Goal: Task Accomplishment & Management: Manage account settings

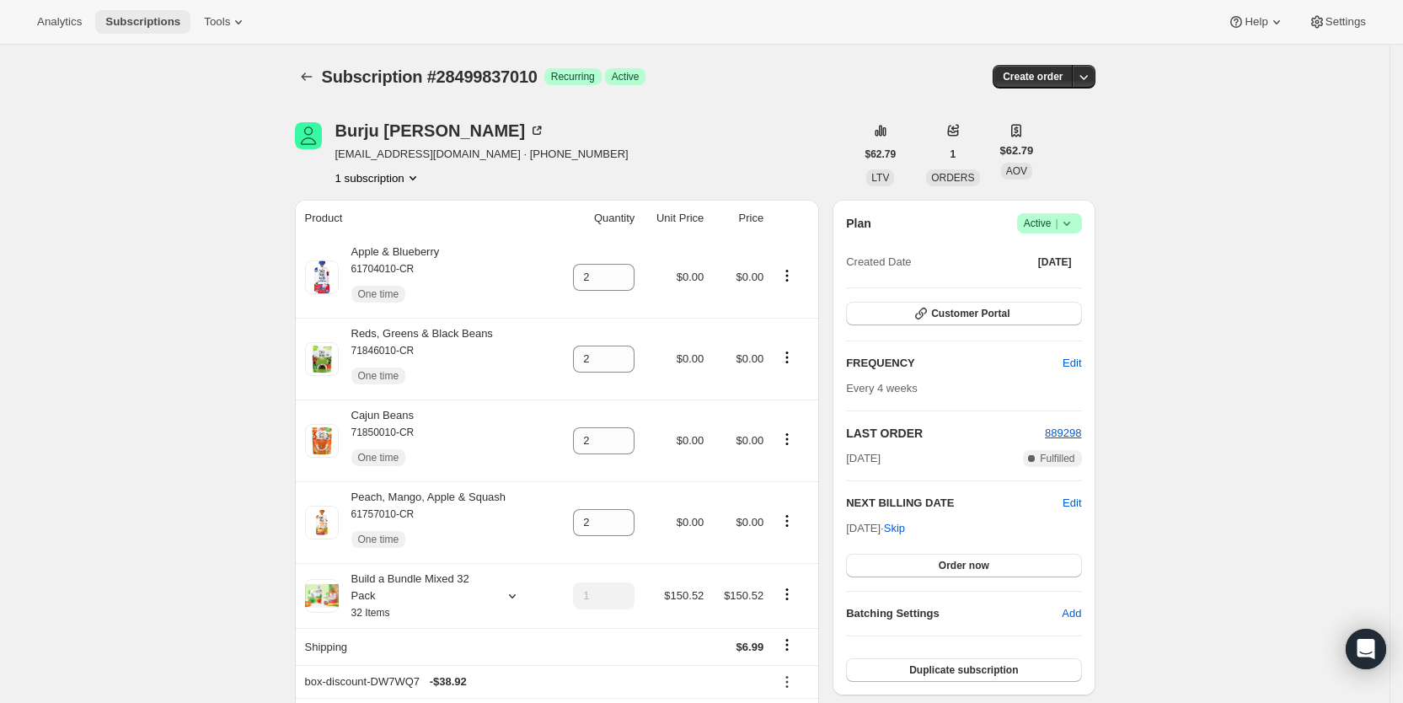
click at [156, 21] on span "Subscriptions" at bounding box center [142, 21] width 75 height 13
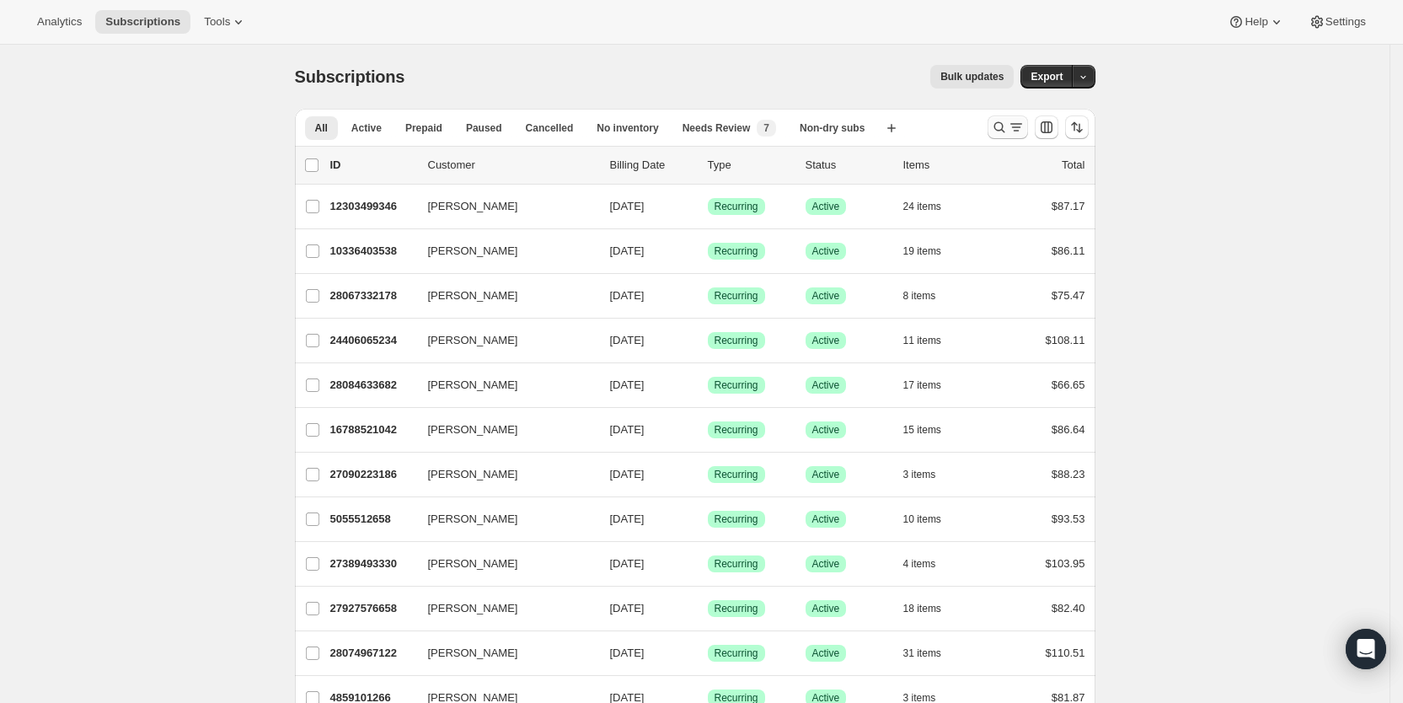
click at [1008, 123] on icon "Search and filter results" at bounding box center [999, 127] width 17 height 17
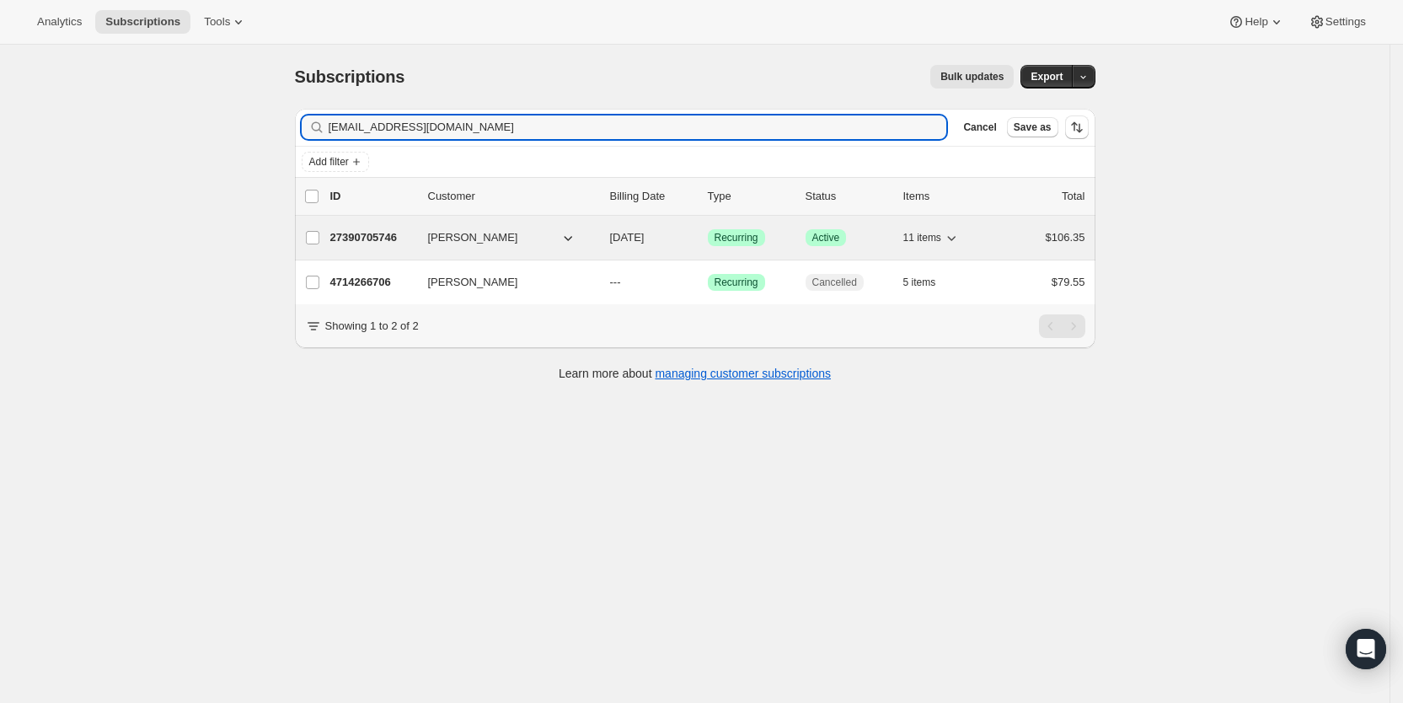
type input "qveenice@yahoo.com"
click at [639, 232] on span "09/17/2025" at bounding box center [627, 237] width 35 height 13
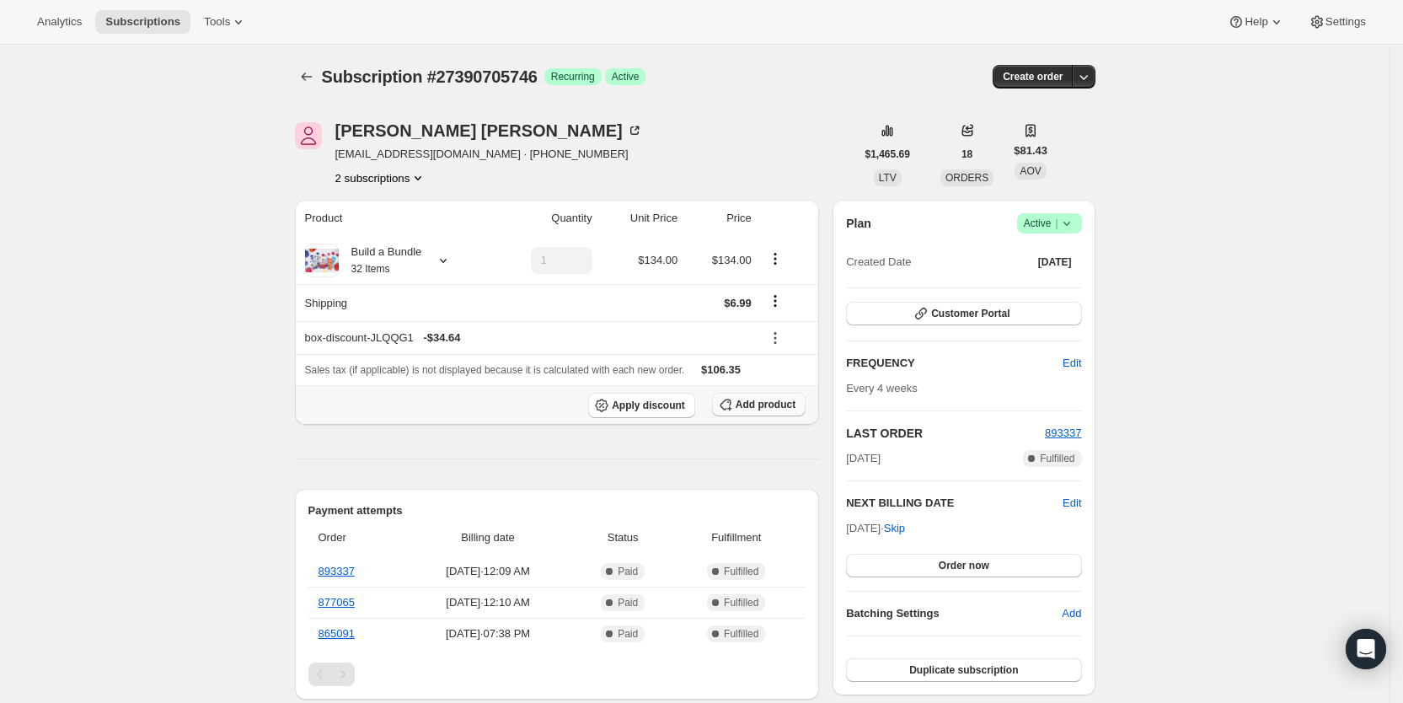
click at [747, 404] on span "Add product" at bounding box center [766, 404] width 60 height 13
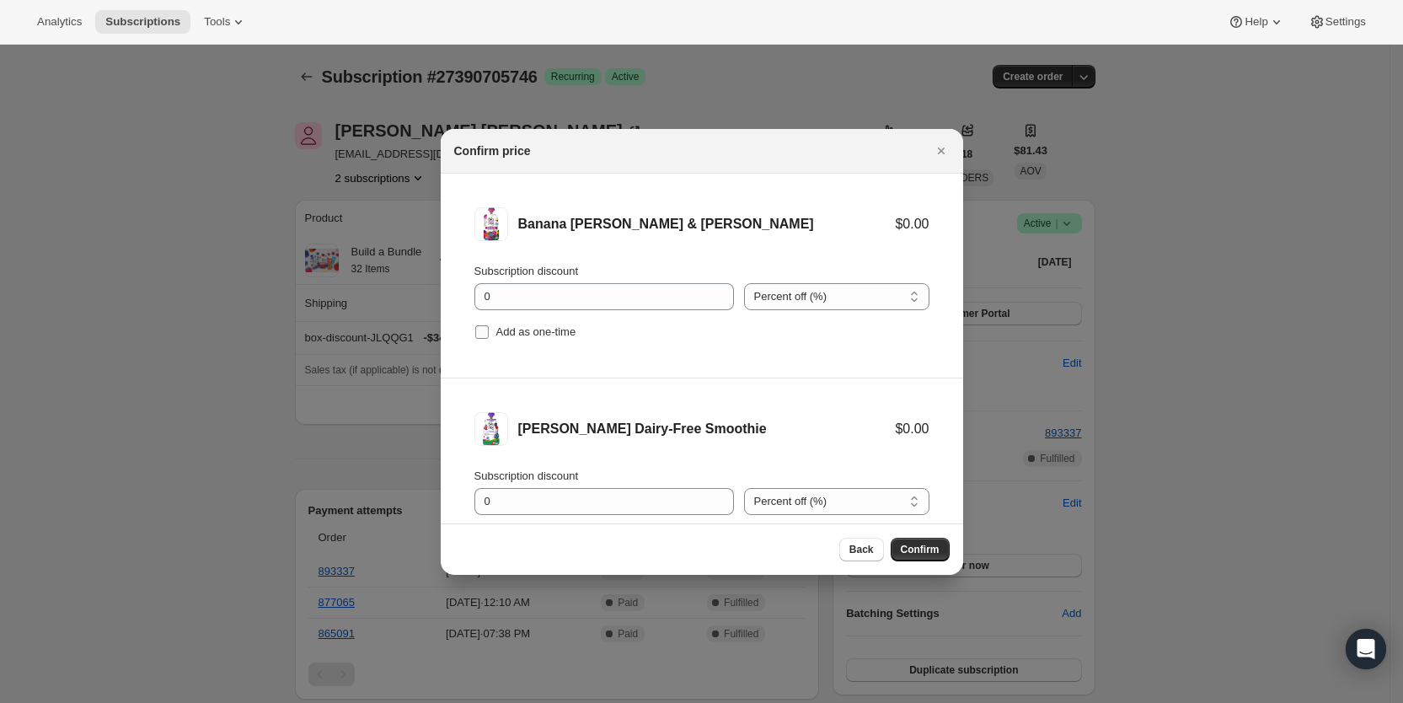
click at [479, 332] on input "Add as one-time" at bounding box center [481, 331] width 13 height 13
checkbox input "true"
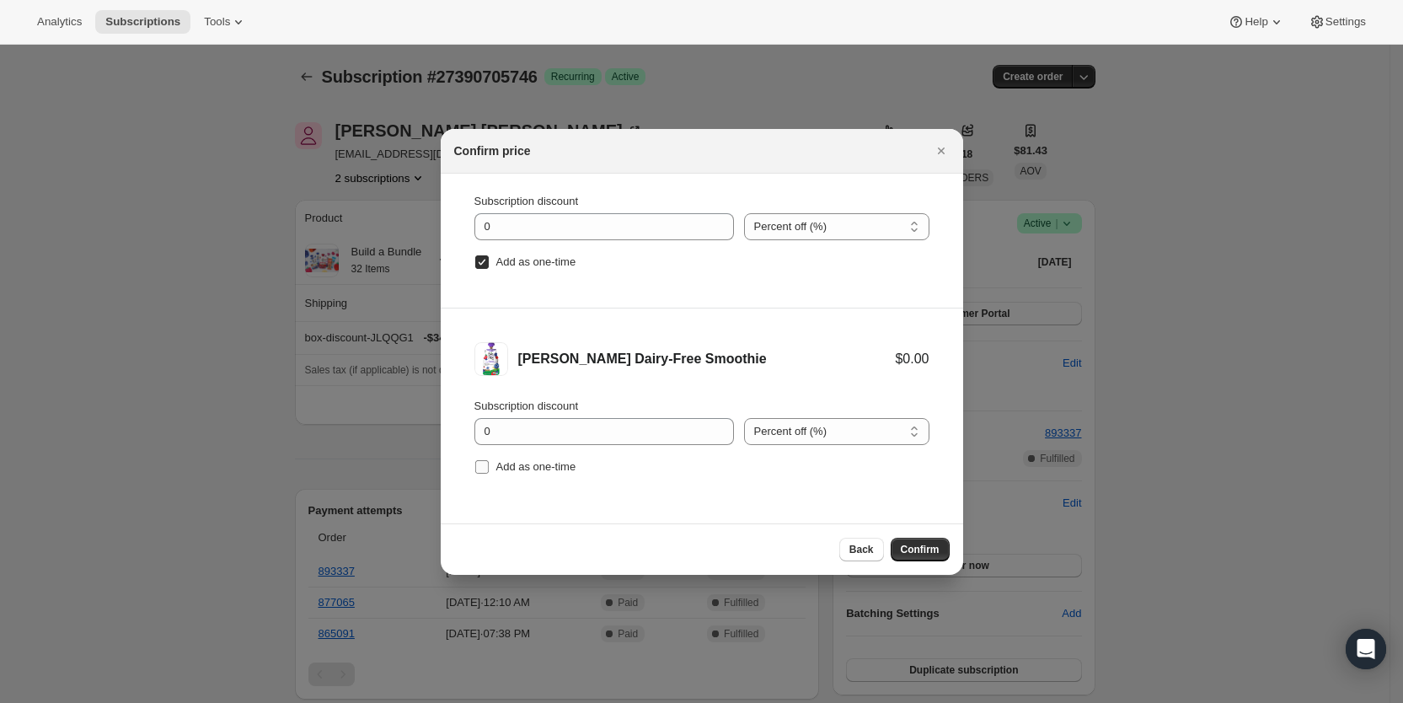
click at [487, 465] on input "Add as one-time" at bounding box center [481, 466] width 13 height 13
checkbox input "true"
click at [924, 555] on button "Confirm" at bounding box center [920, 550] width 59 height 24
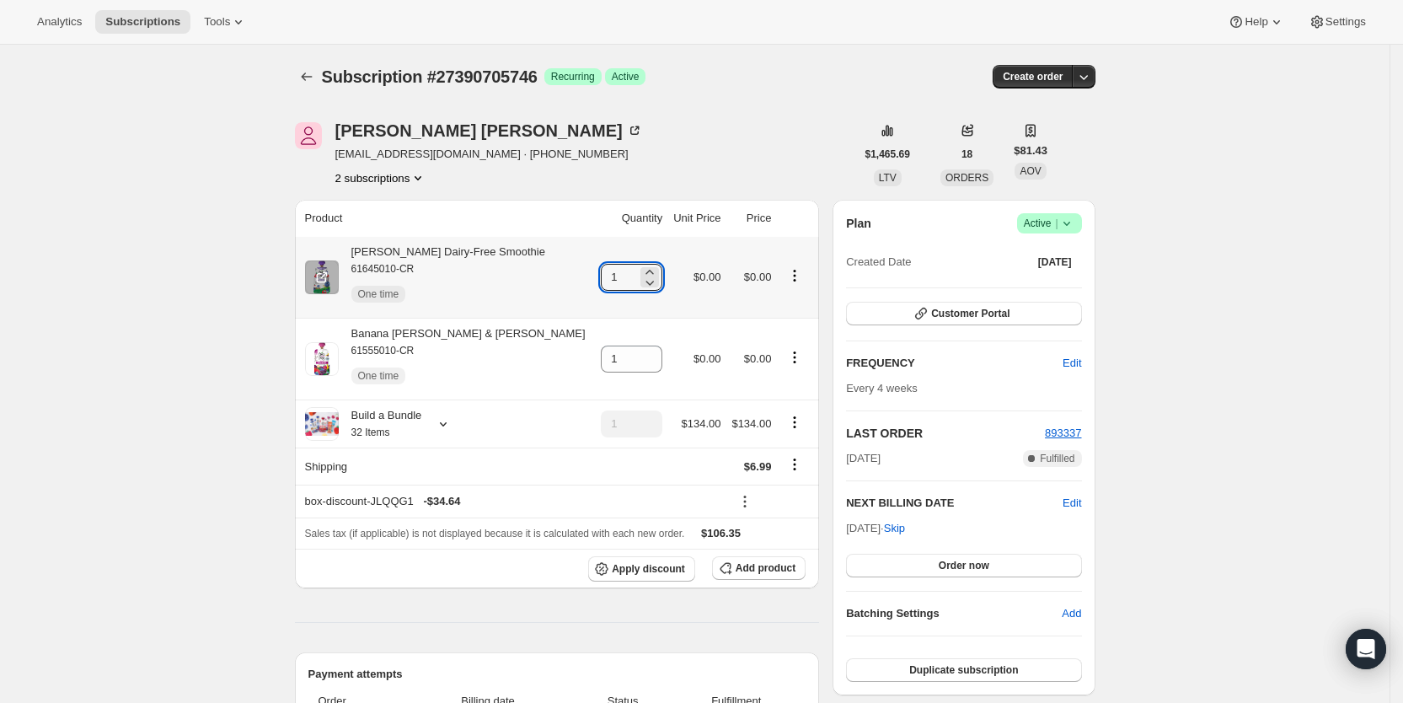
drag, startPoint x: 586, startPoint y: 269, endPoint x: 618, endPoint y: 276, distance: 33.7
click at [618, 276] on div "1" at bounding box center [632, 277] width 62 height 27
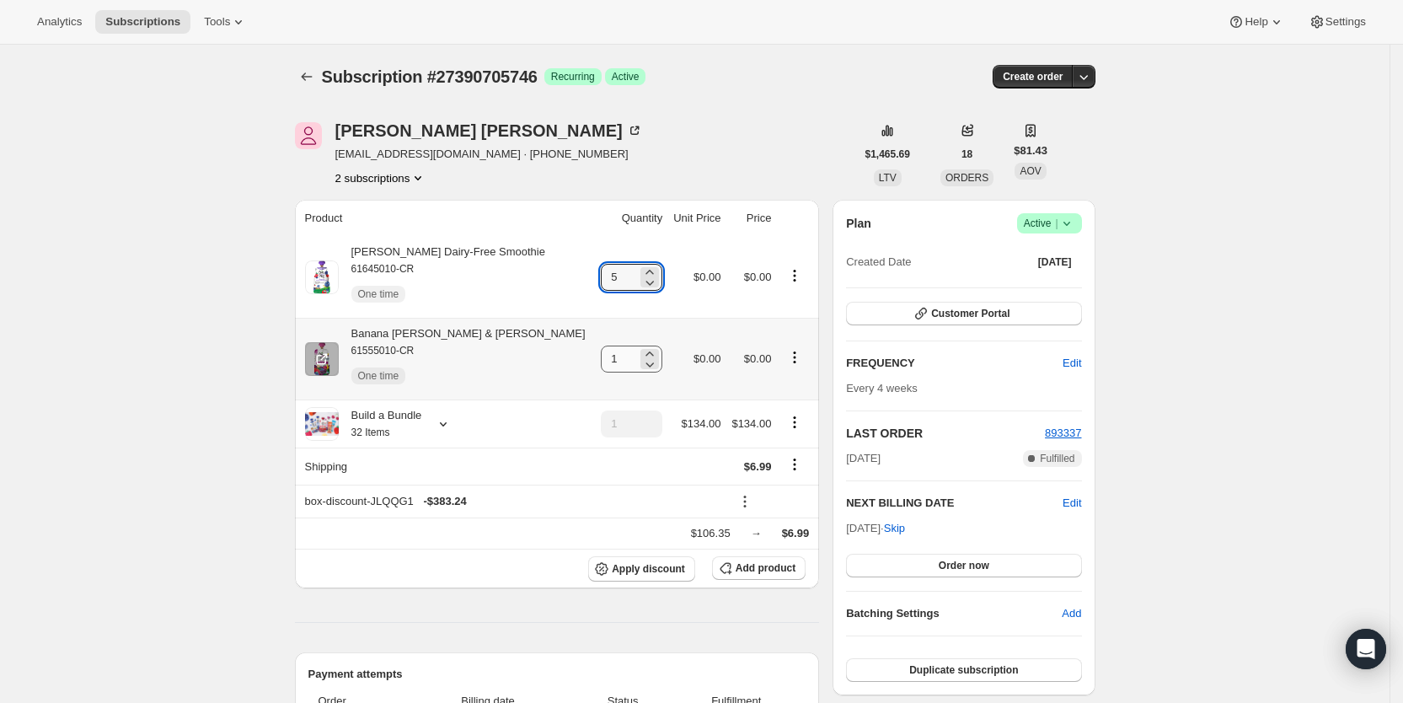
type input "5"
click at [601, 357] on input "1" at bounding box center [619, 358] width 36 height 27
type input "2"
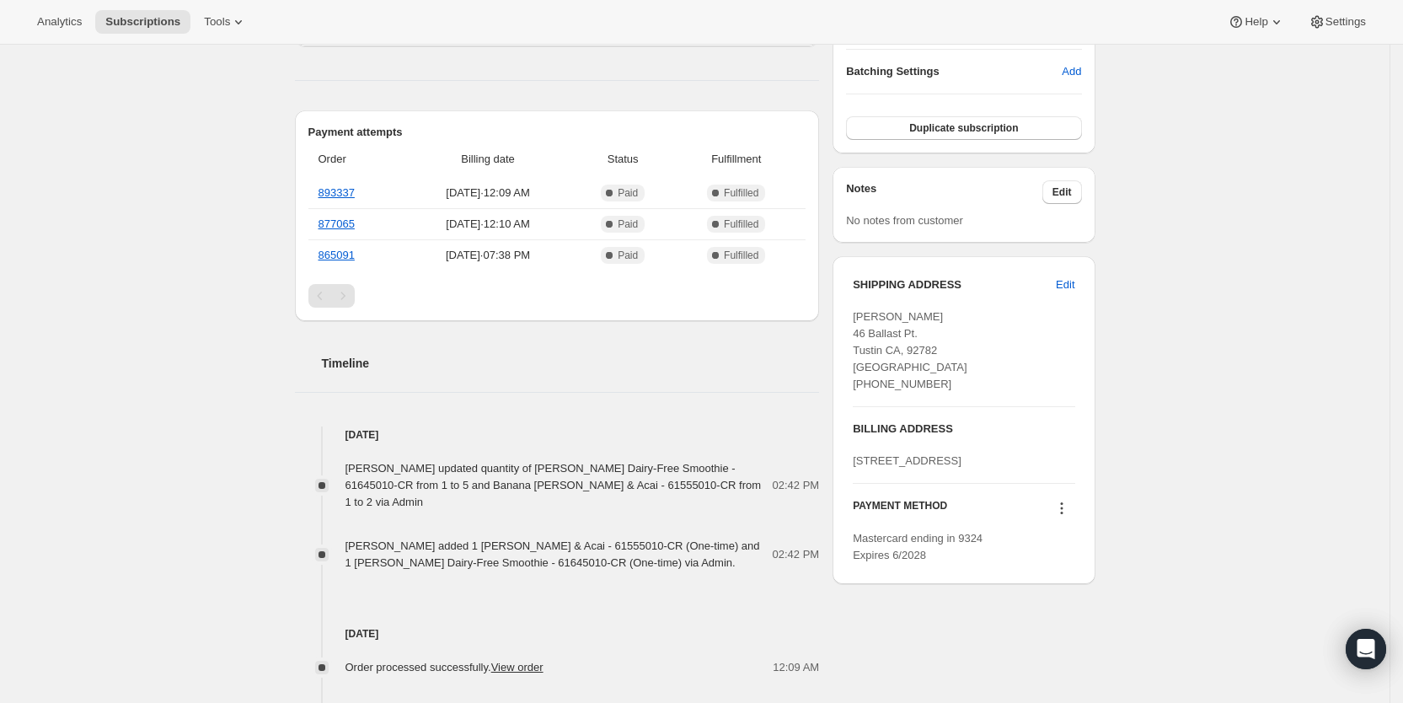
scroll to position [550, 0]
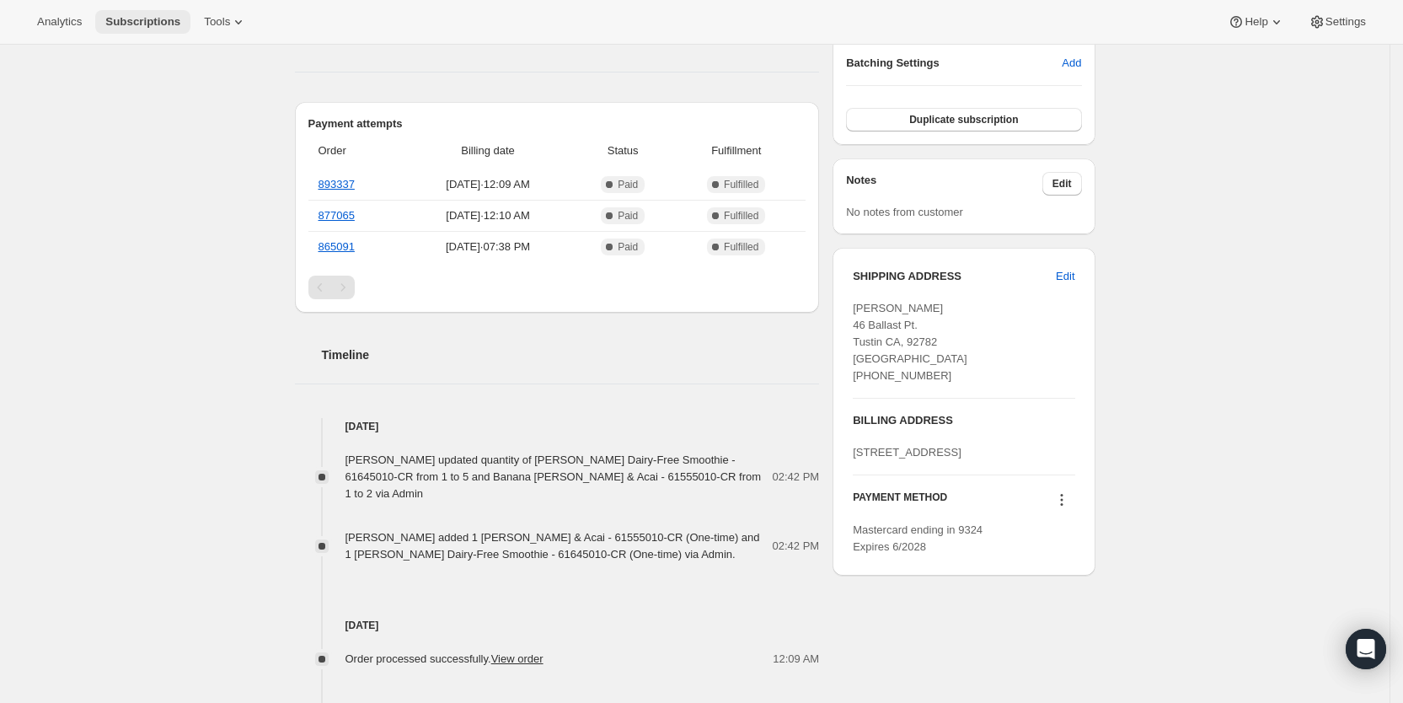
click at [126, 21] on span "Subscriptions" at bounding box center [142, 21] width 75 height 13
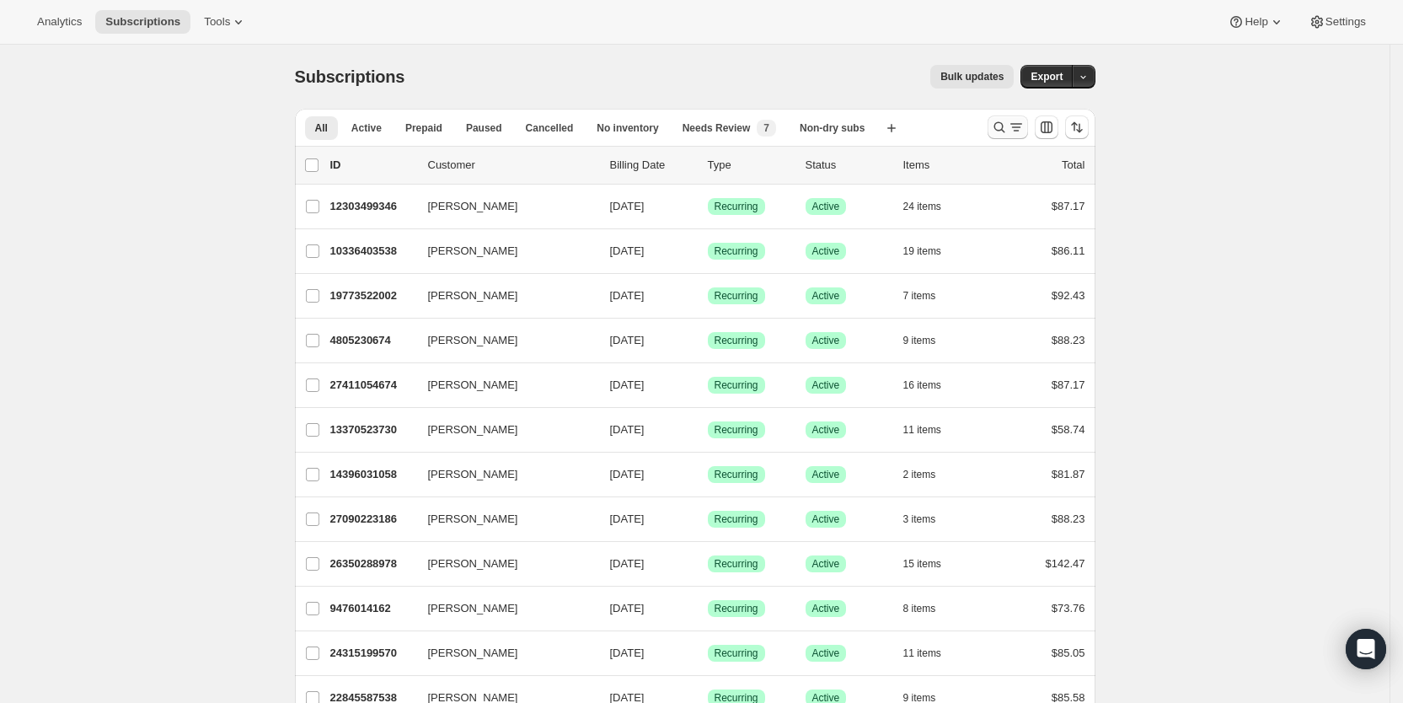
click at [1016, 122] on icon "Search and filter results" at bounding box center [1016, 127] width 17 height 17
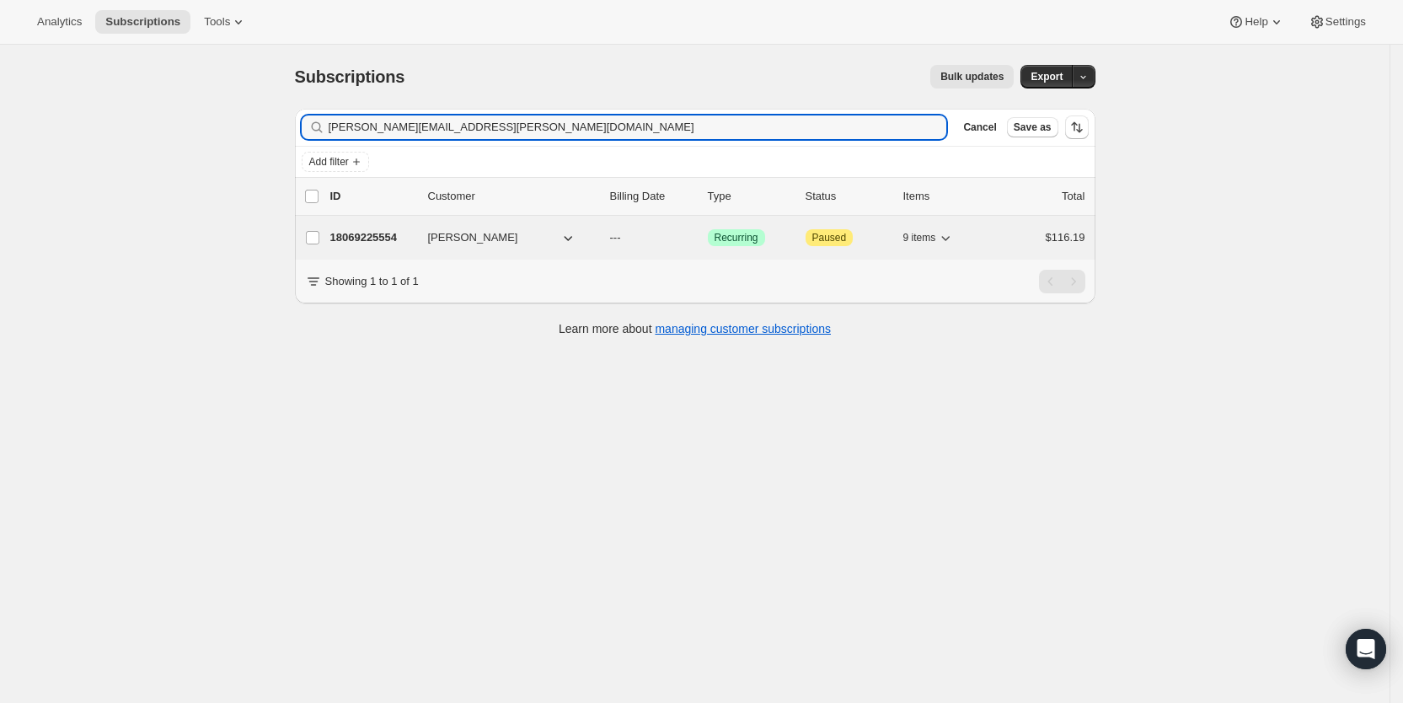
type input "[PERSON_NAME][EMAIL_ADDRESS][PERSON_NAME][DOMAIN_NAME]"
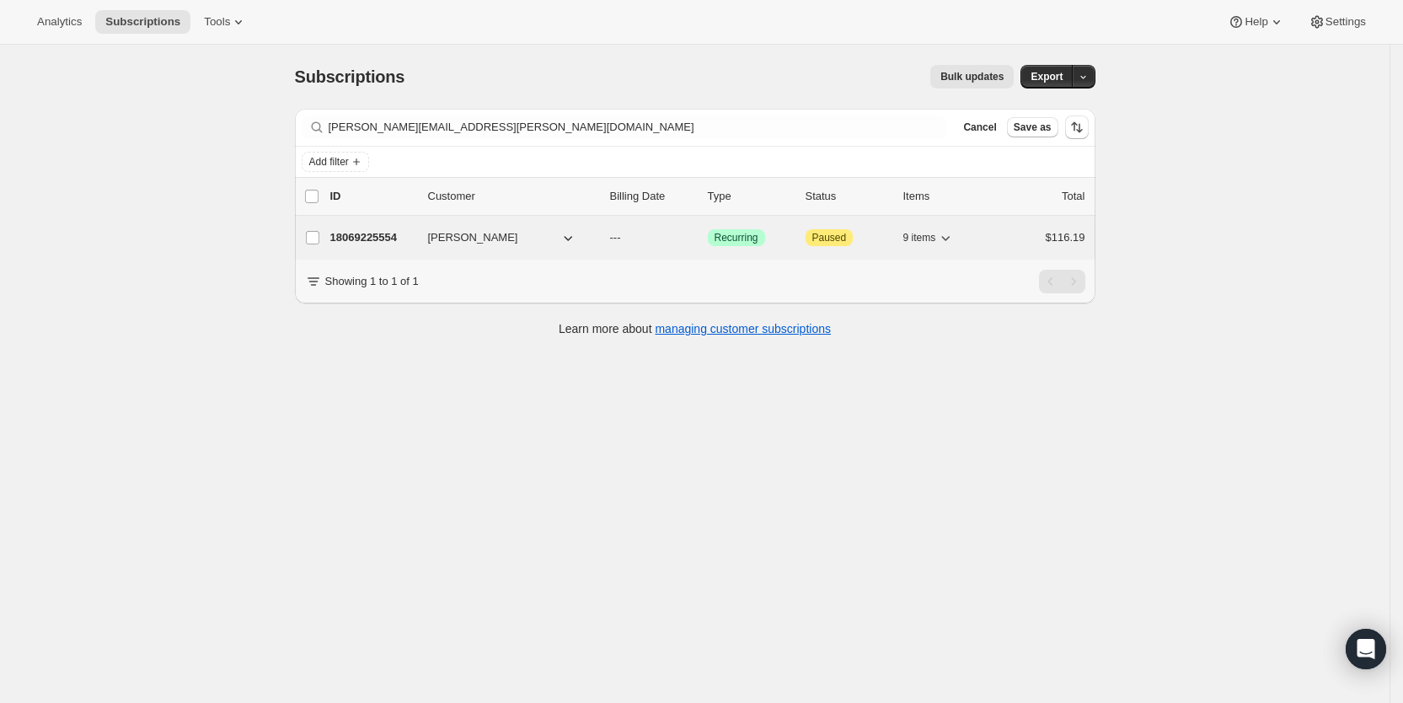
click at [621, 233] on span "---" at bounding box center [615, 237] width 11 height 13
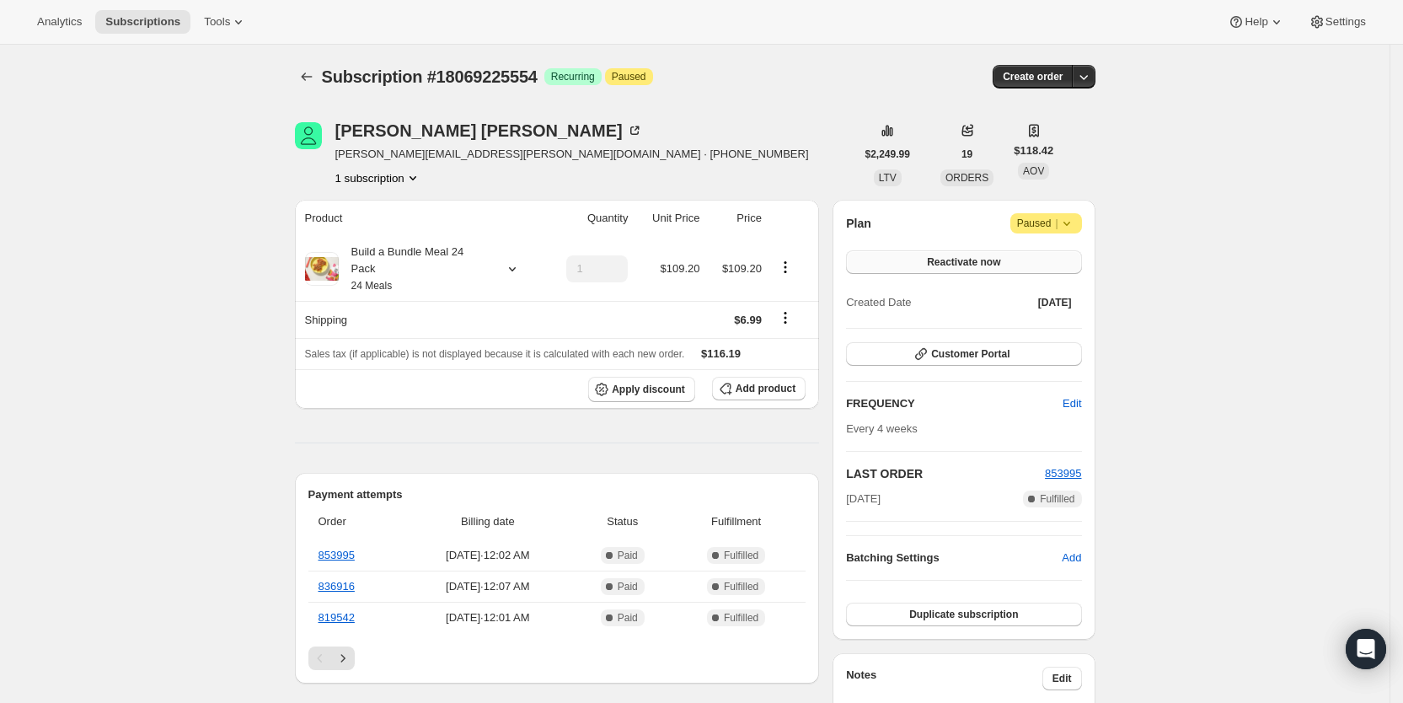
click at [1007, 259] on button "Reactivate now" at bounding box center [963, 262] width 235 height 24
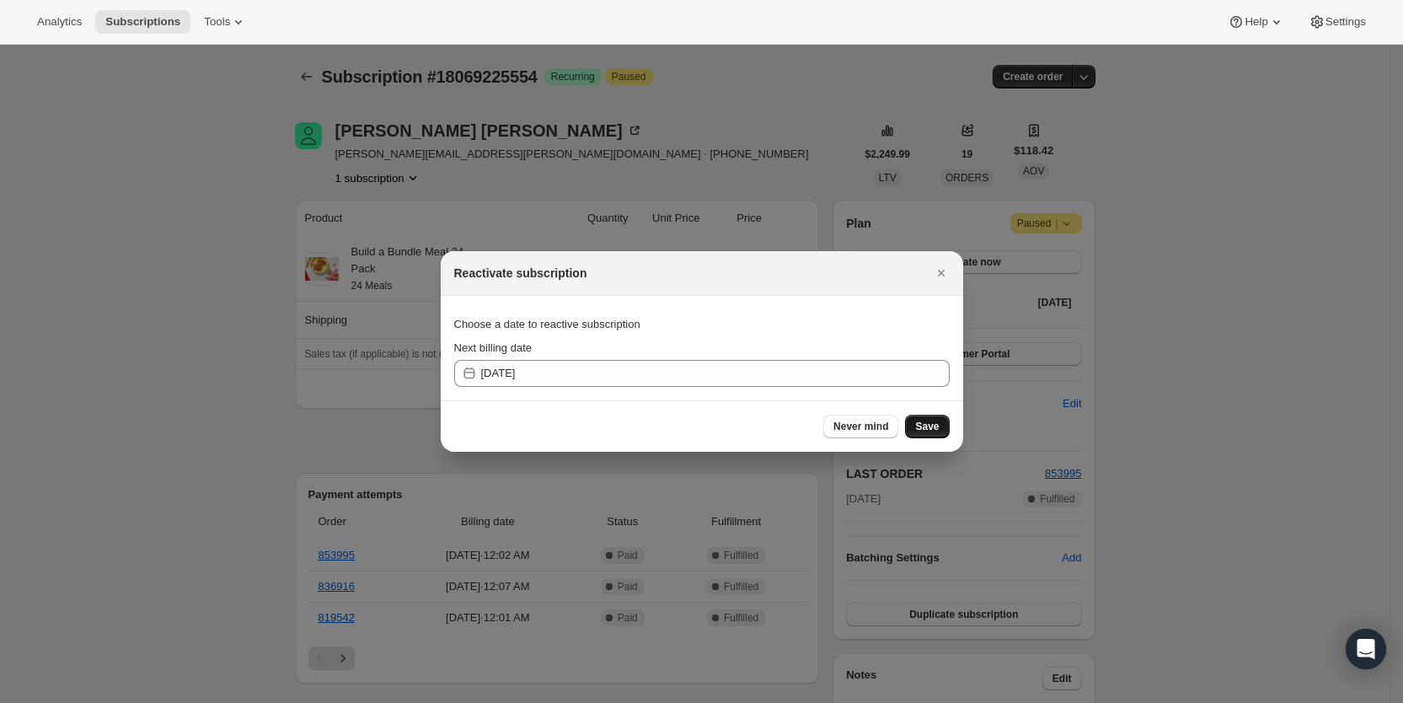
click at [931, 428] on span "Save" at bounding box center [927, 426] width 24 height 13
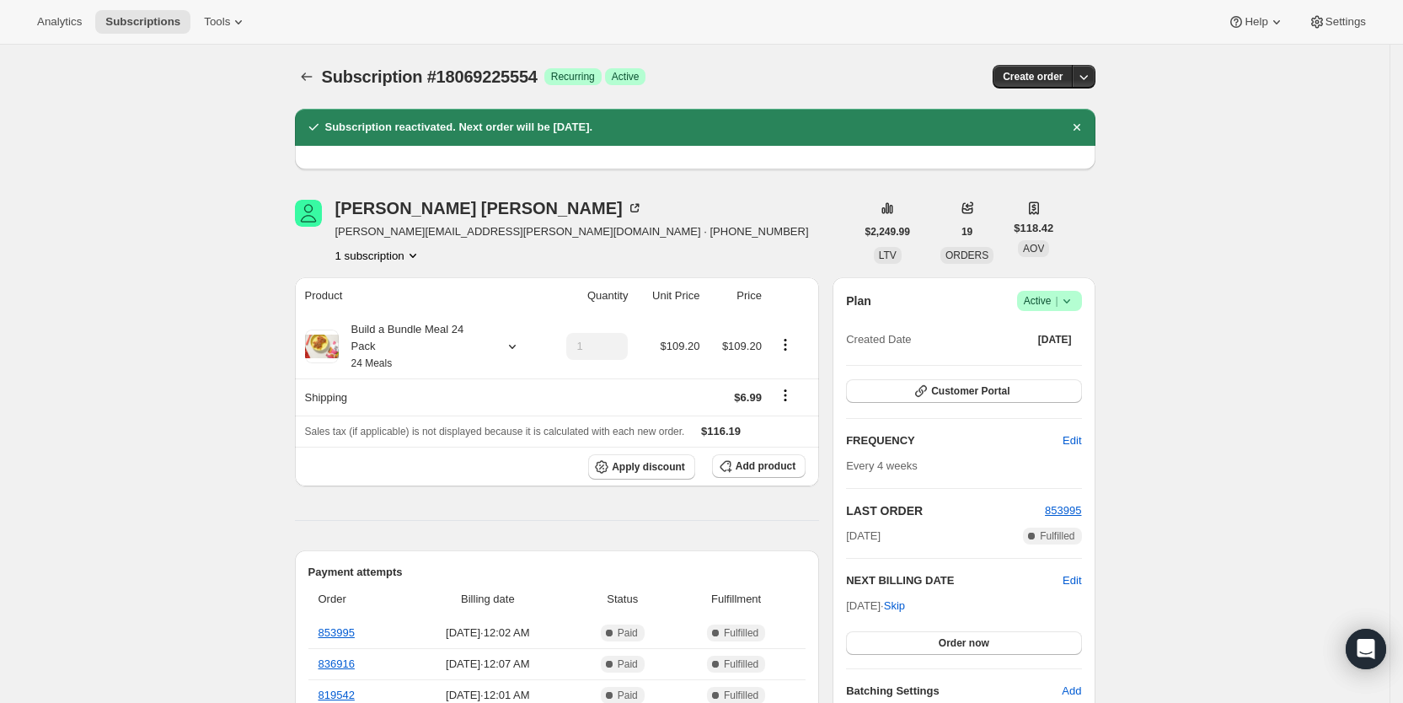
click at [1082, 308] on span "Success Active |" at bounding box center [1049, 301] width 65 height 20
click at [1073, 363] on span "Cancel subscription" at bounding box center [1056, 362] width 95 height 13
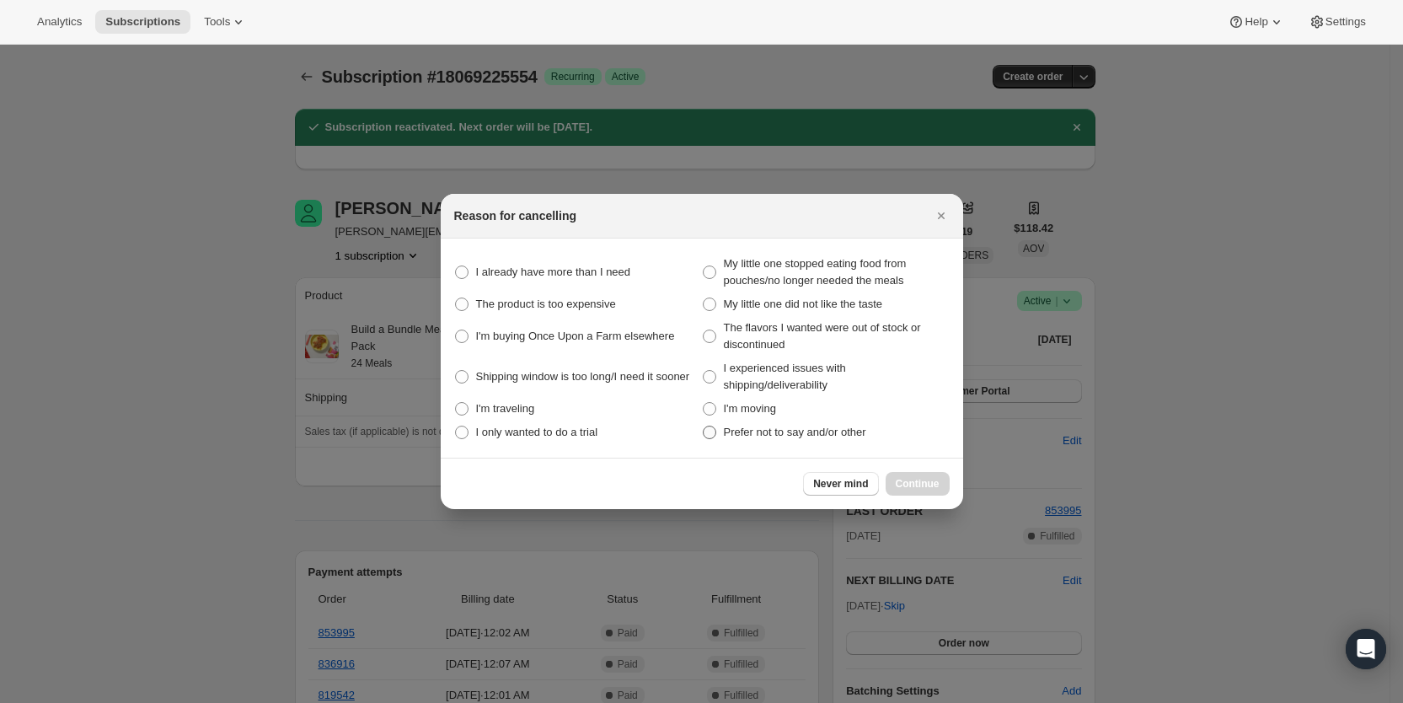
click at [715, 435] on span ":rin:" at bounding box center [709, 432] width 13 height 13
click at [704, 426] on other "Prefer not to say and/or other" at bounding box center [703, 426] width 1 height 1
radio other "true"
click at [909, 479] on span "Continue" at bounding box center [918, 483] width 44 height 13
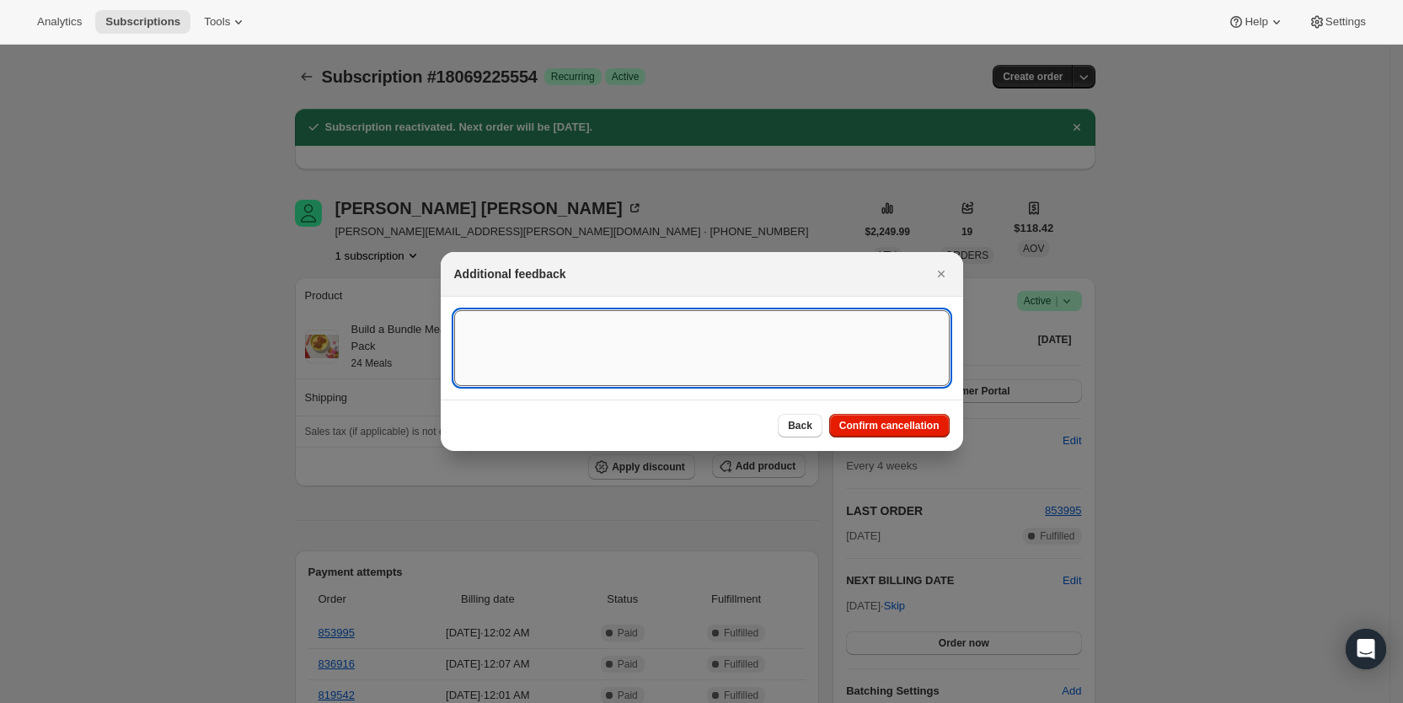
click at [554, 345] on textarea ":rin:" at bounding box center [701, 348] width 495 height 76
type textarea "customer request, sy"
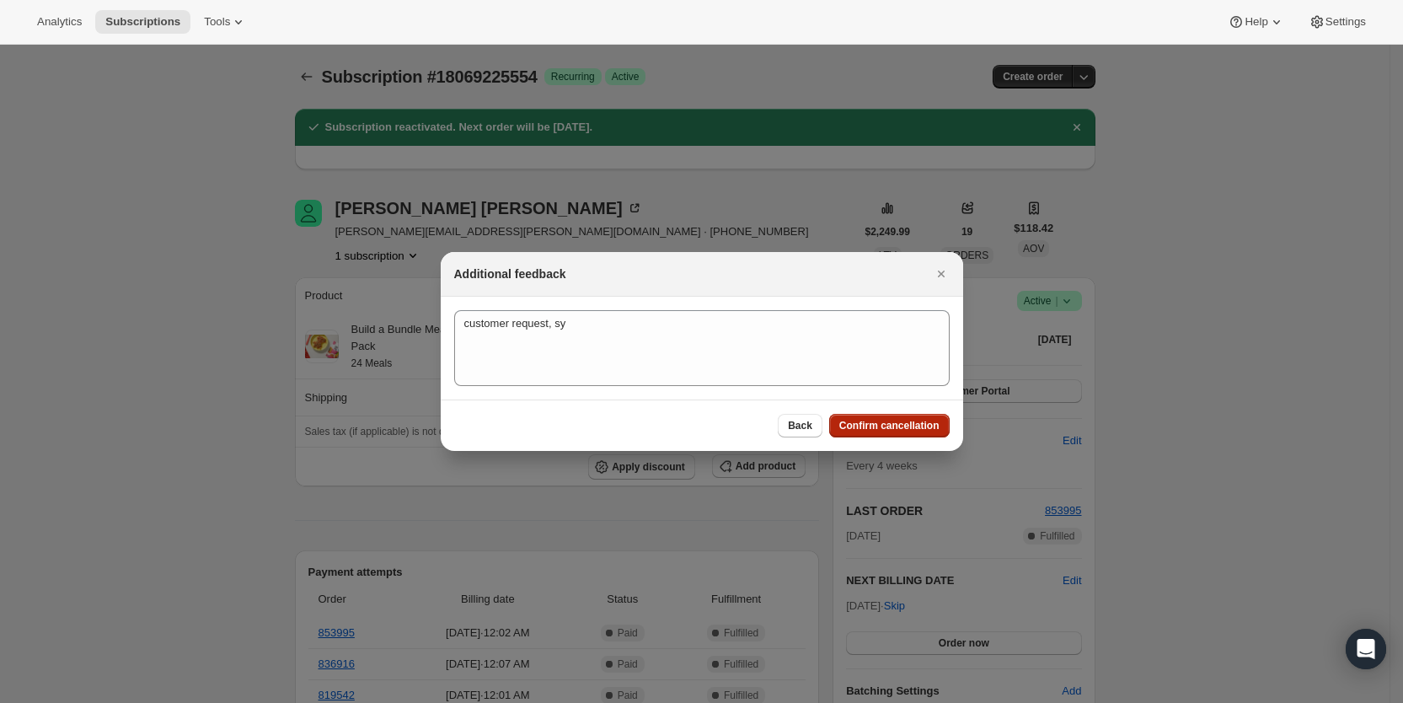
click at [908, 415] on button "Confirm cancellation" at bounding box center [889, 426] width 120 height 24
